Goal: Navigation & Orientation: Go to known website

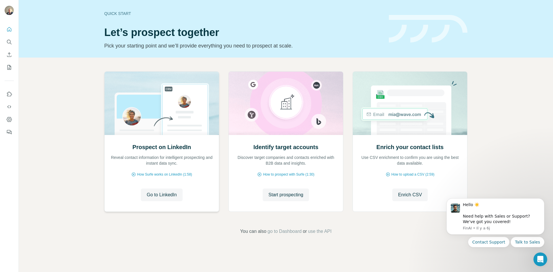
click at [159, 156] on p "Reveal contact information for intelligent prospecting and instant data sync." at bounding box center [161, 161] width 103 height 12
click at [157, 197] on span "Go to LinkedIn" at bounding box center [162, 194] width 30 height 7
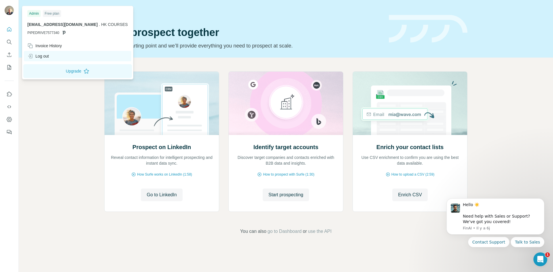
click at [44, 56] on div "Log out" at bounding box center [38, 56] width 22 height 6
